Goal: Task Accomplishment & Management: Manage account settings

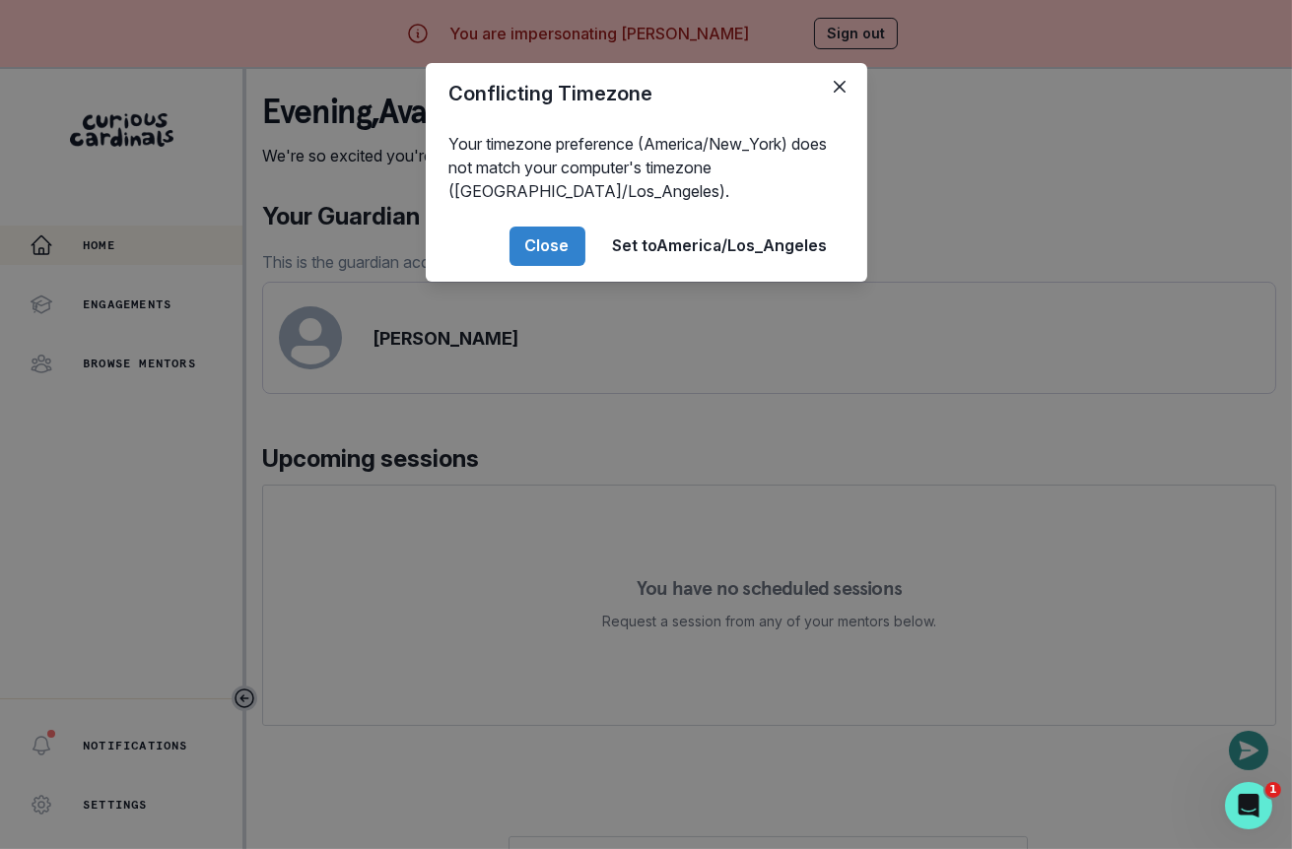
click at [535, 453] on div "Conflicting Timezone Your timezone preference (America/New_York) does not match…" at bounding box center [646, 424] width 1292 height 849
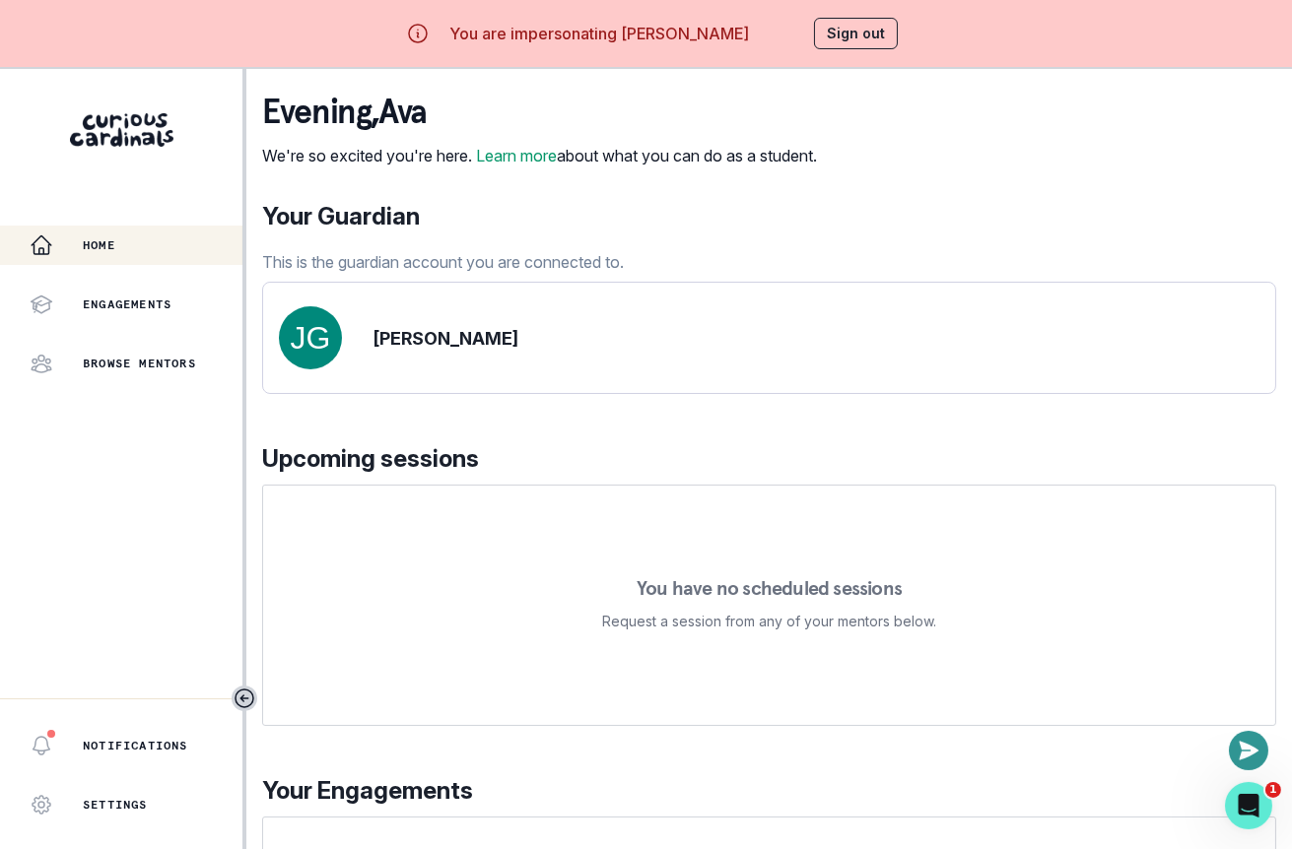
scroll to position [185, 0]
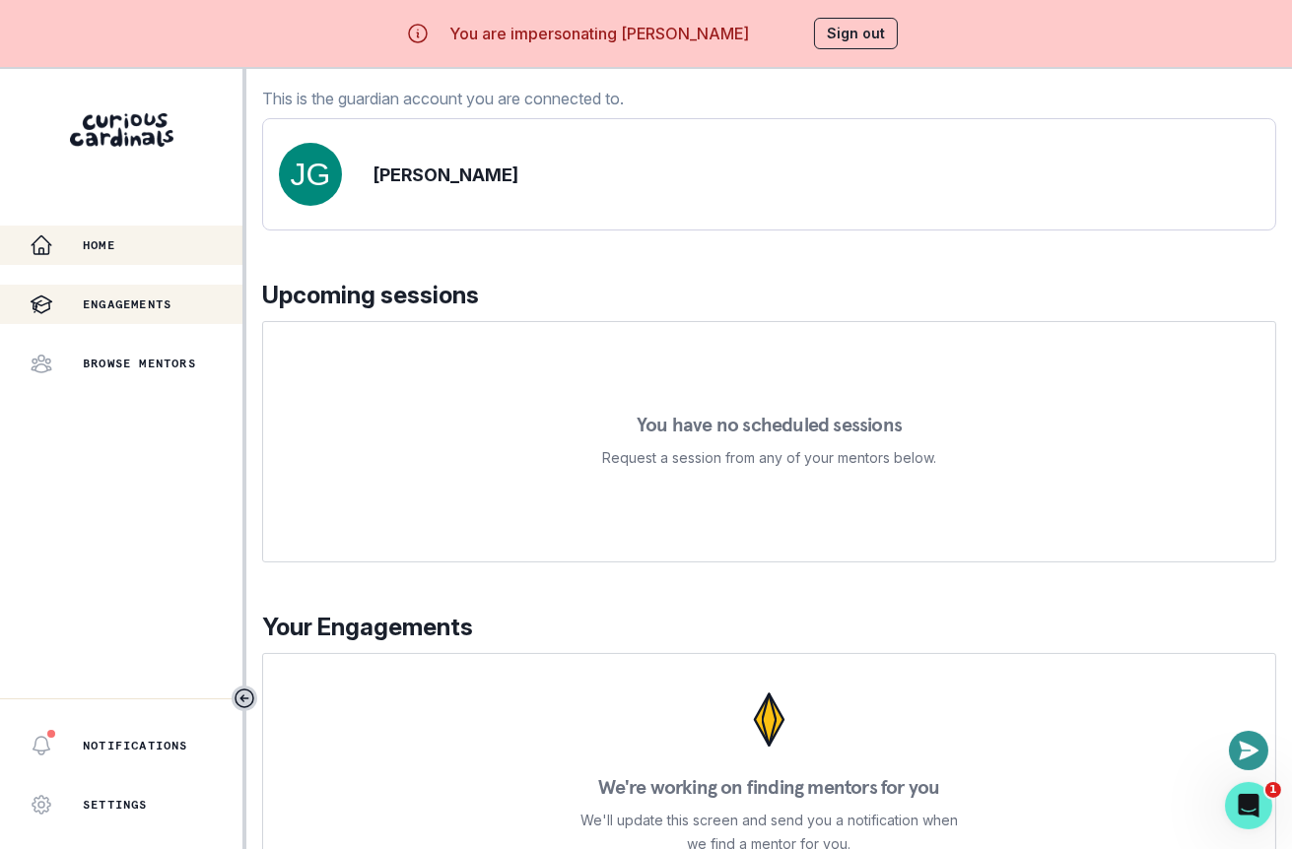
click at [143, 297] on p "Engagements" at bounding box center [127, 305] width 89 height 16
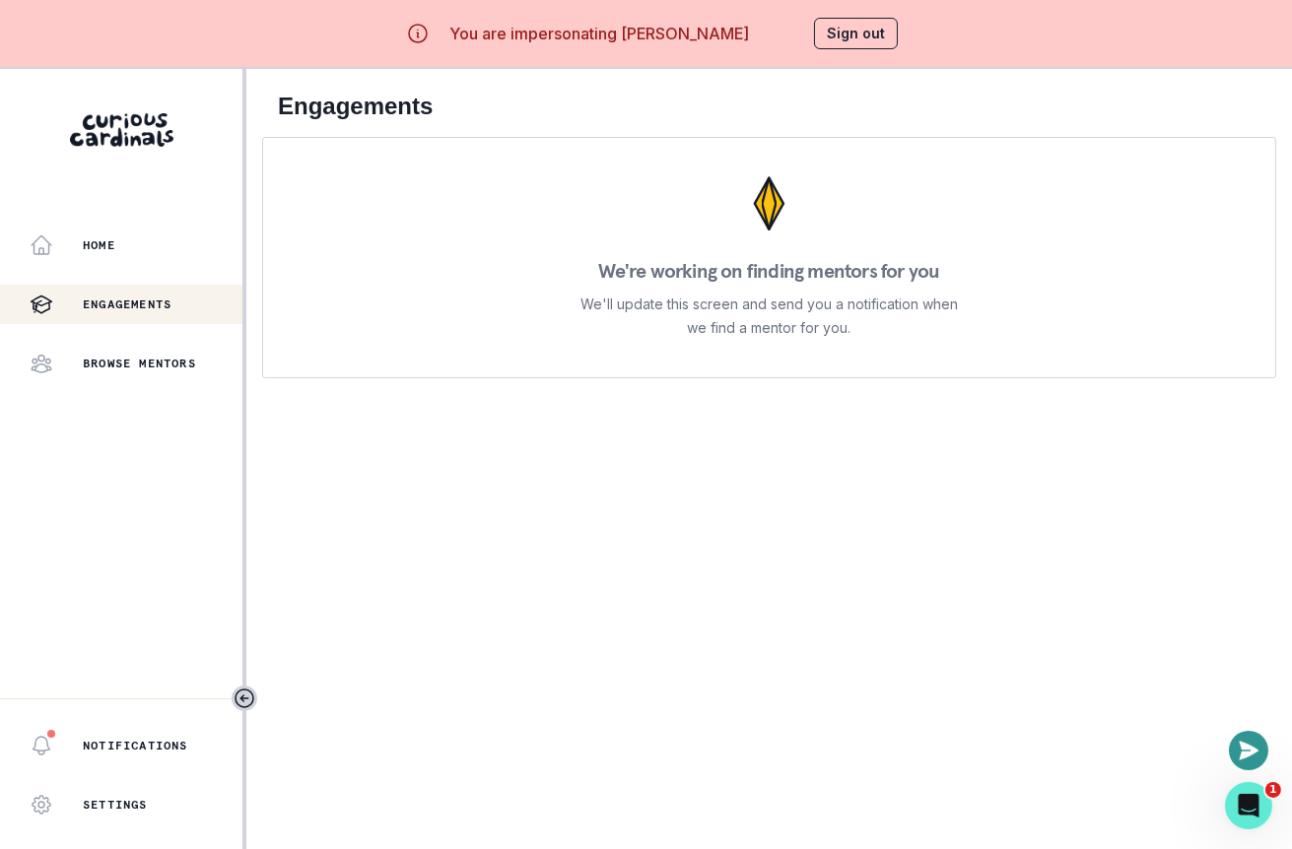
click at [848, 24] on button "Sign out" at bounding box center [856, 34] width 84 height 32
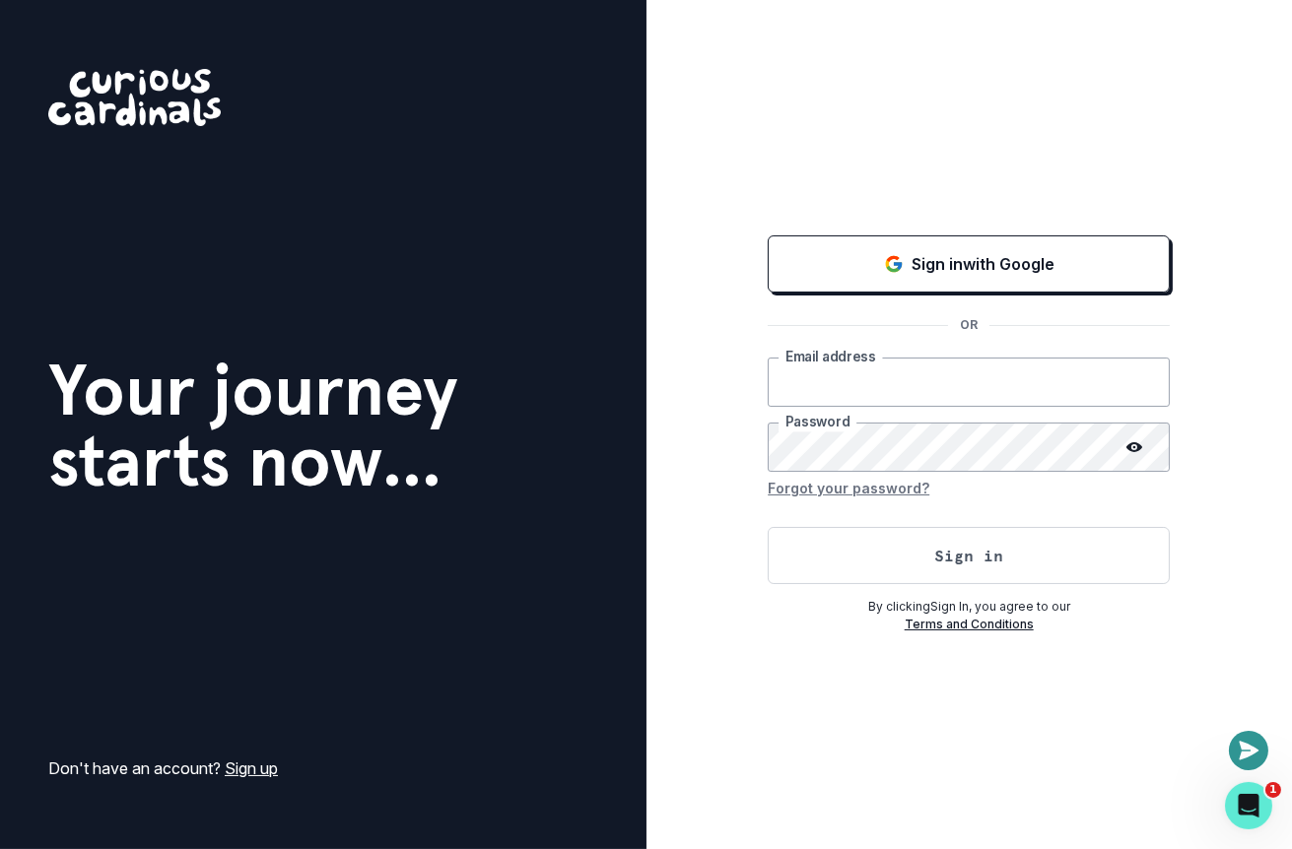
type input "[EMAIL_ADDRESS][DOMAIN_NAME]"
click at [820, 539] on button "Sign in" at bounding box center [968, 555] width 402 height 57
